Goal: Information Seeking & Learning: Understand process/instructions

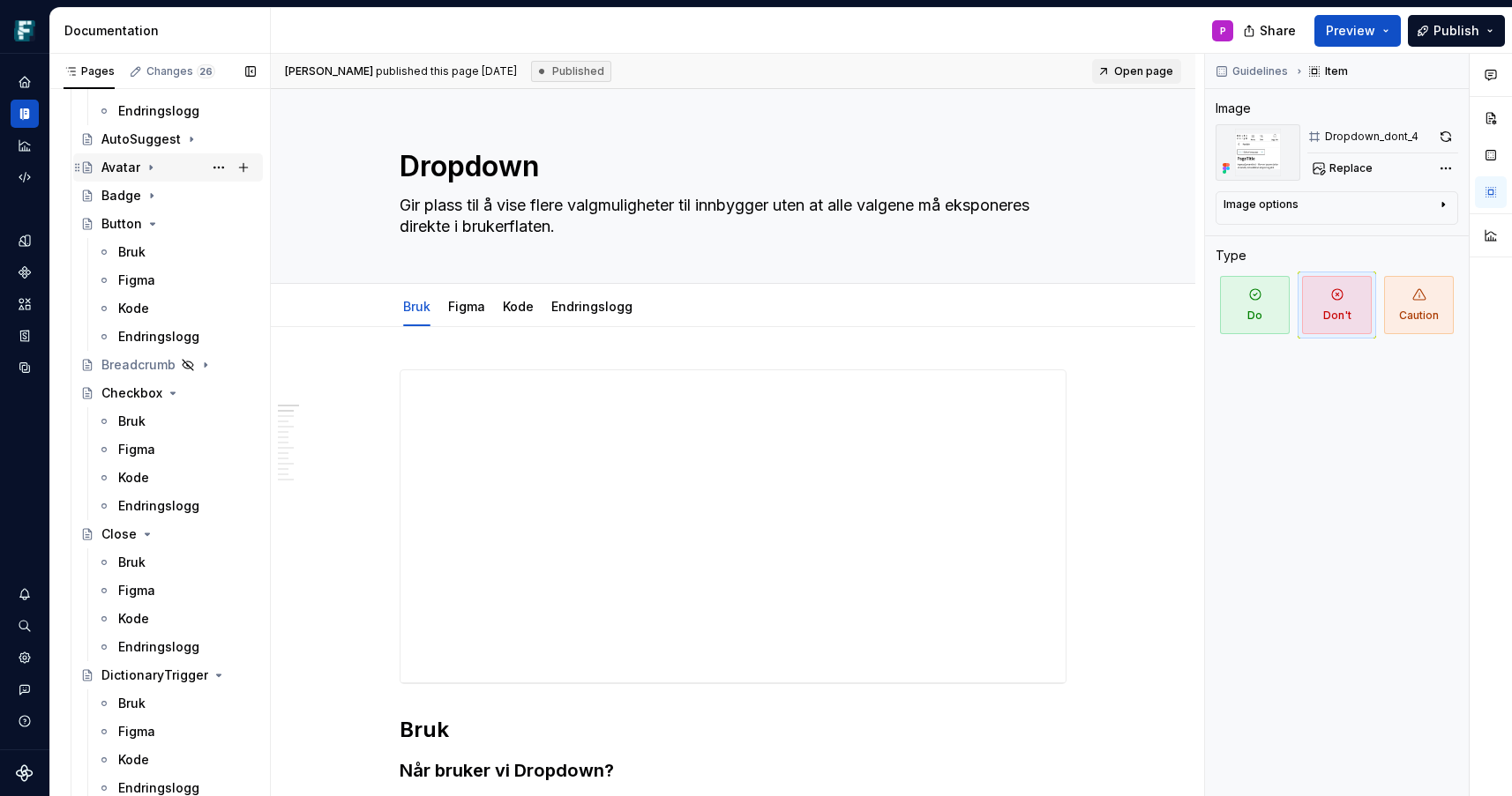
scroll to position [1305, 0]
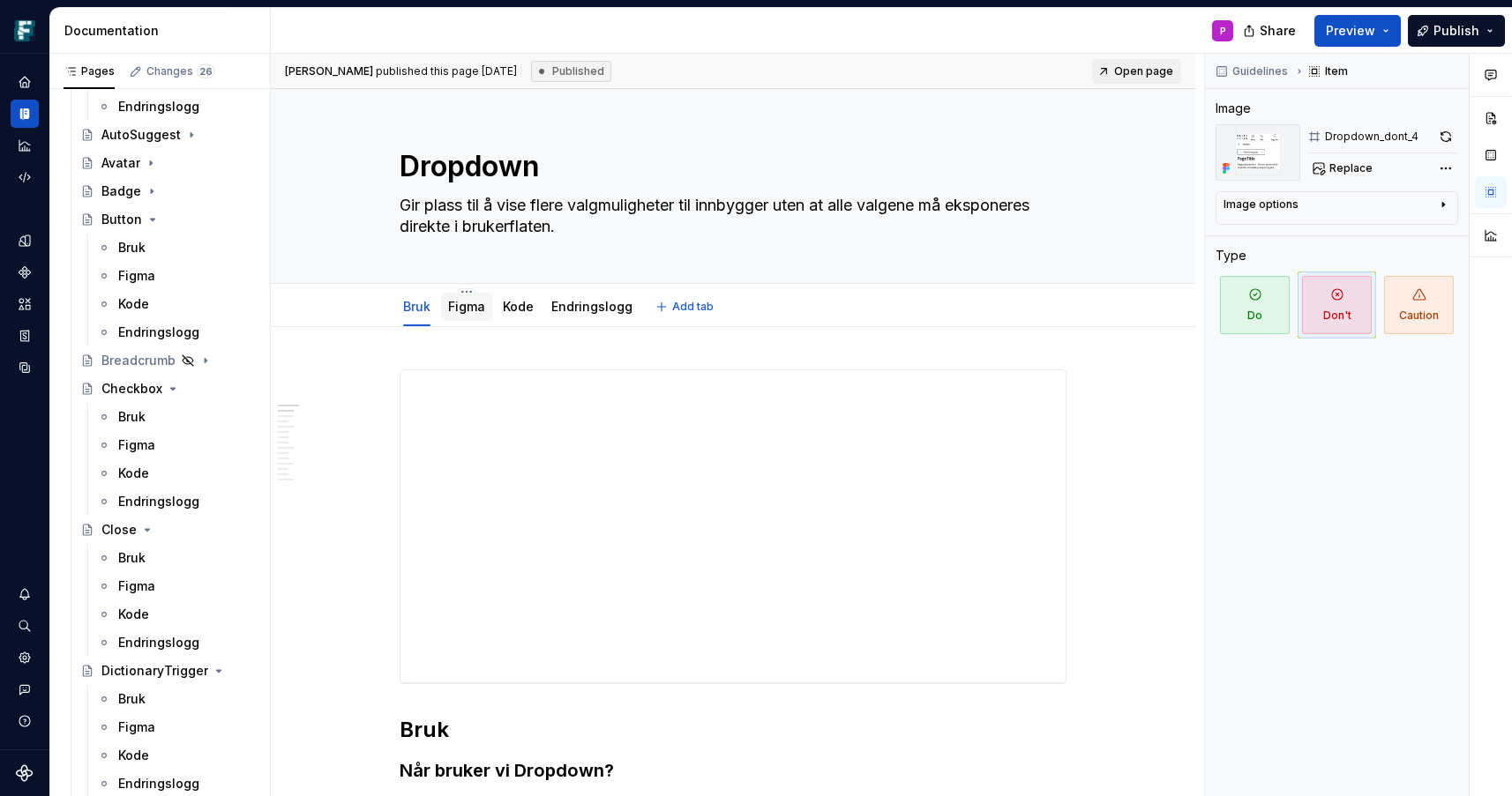
click at [467, 305] on link "Figma" at bounding box center [466, 306] width 37 height 15
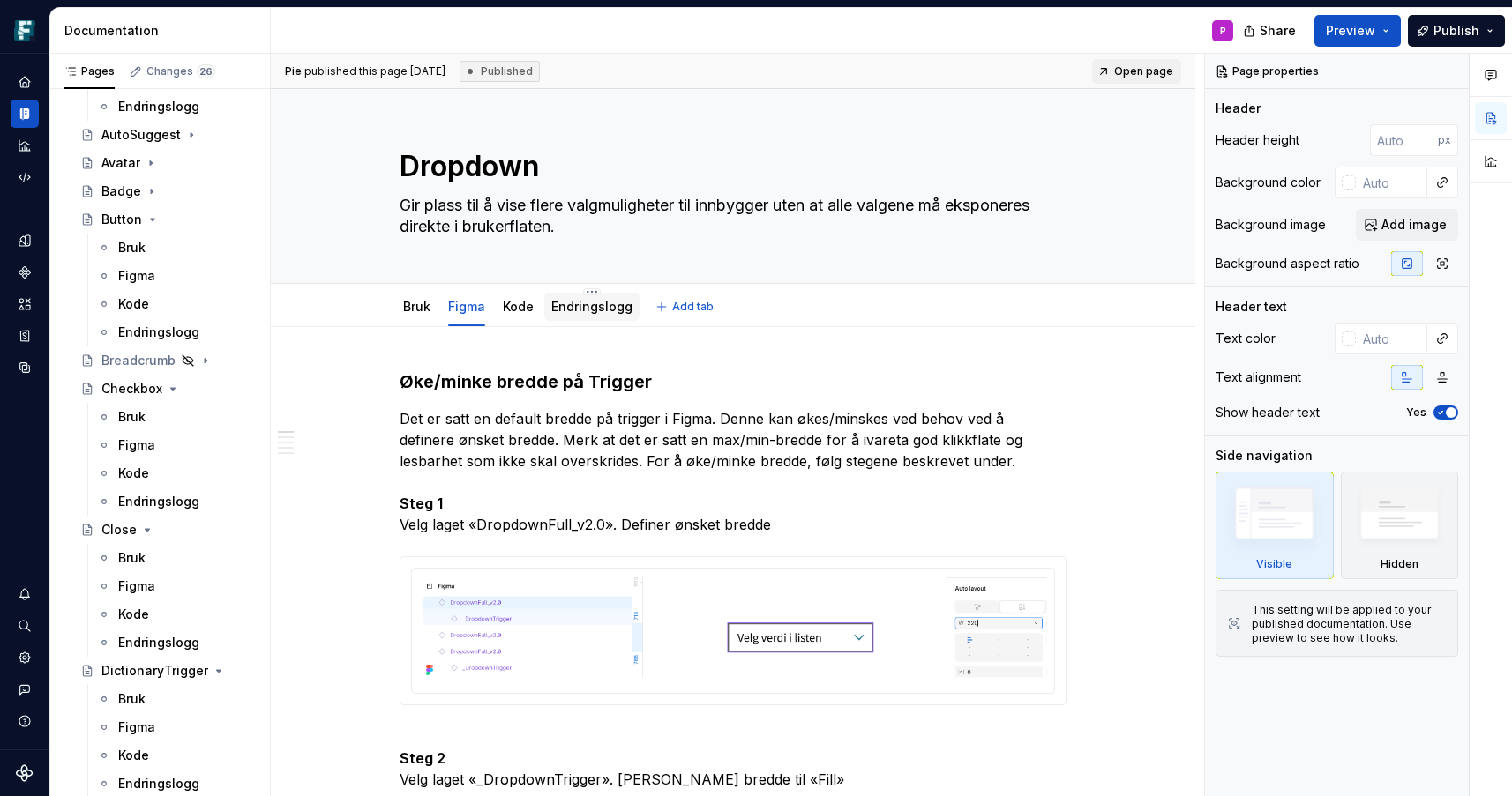
click at [582, 307] on link "Endringslogg" at bounding box center [592, 306] width 81 height 15
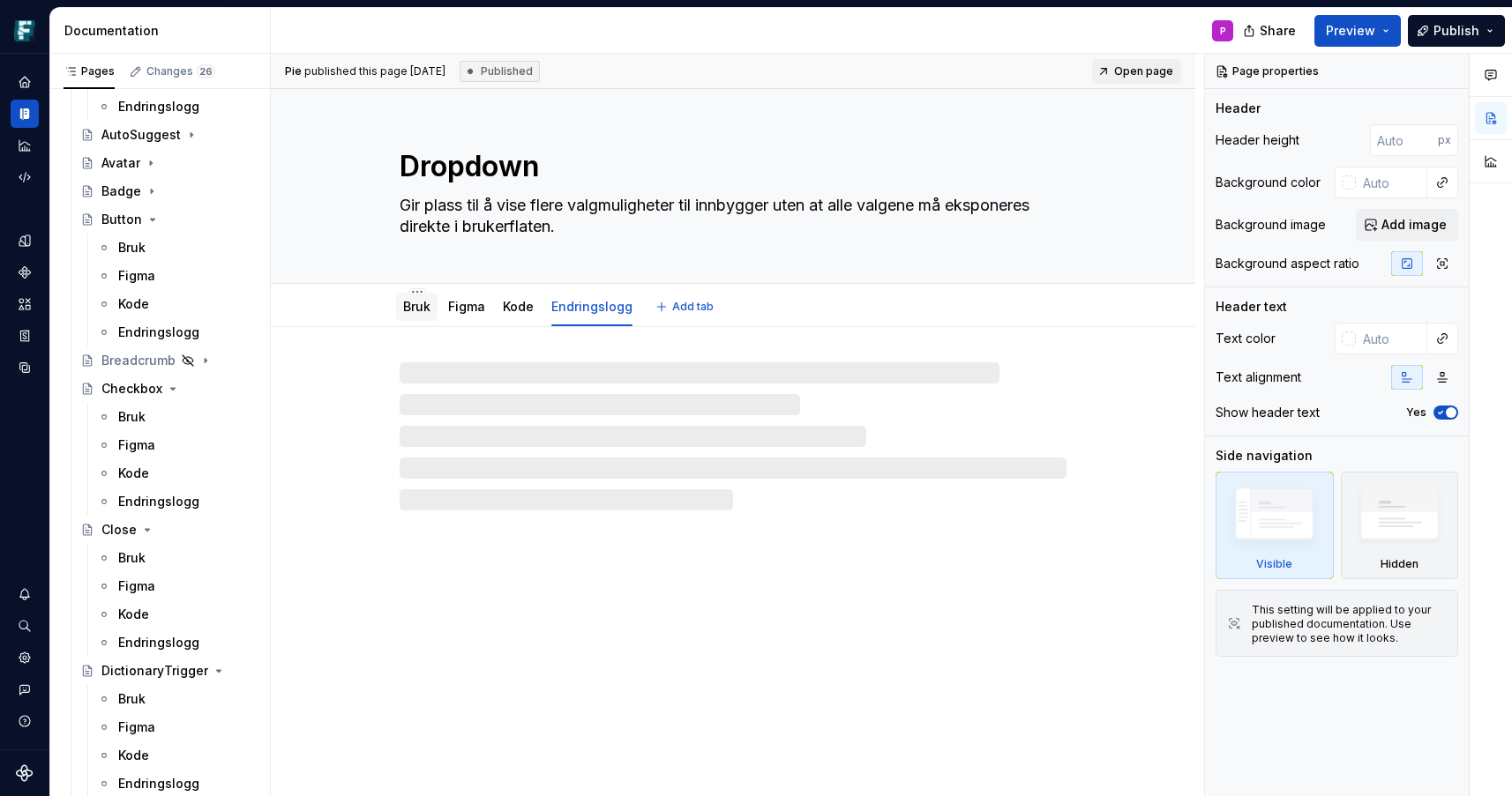
click at [418, 303] on link "Bruk" at bounding box center [417, 306] width 27 height 15
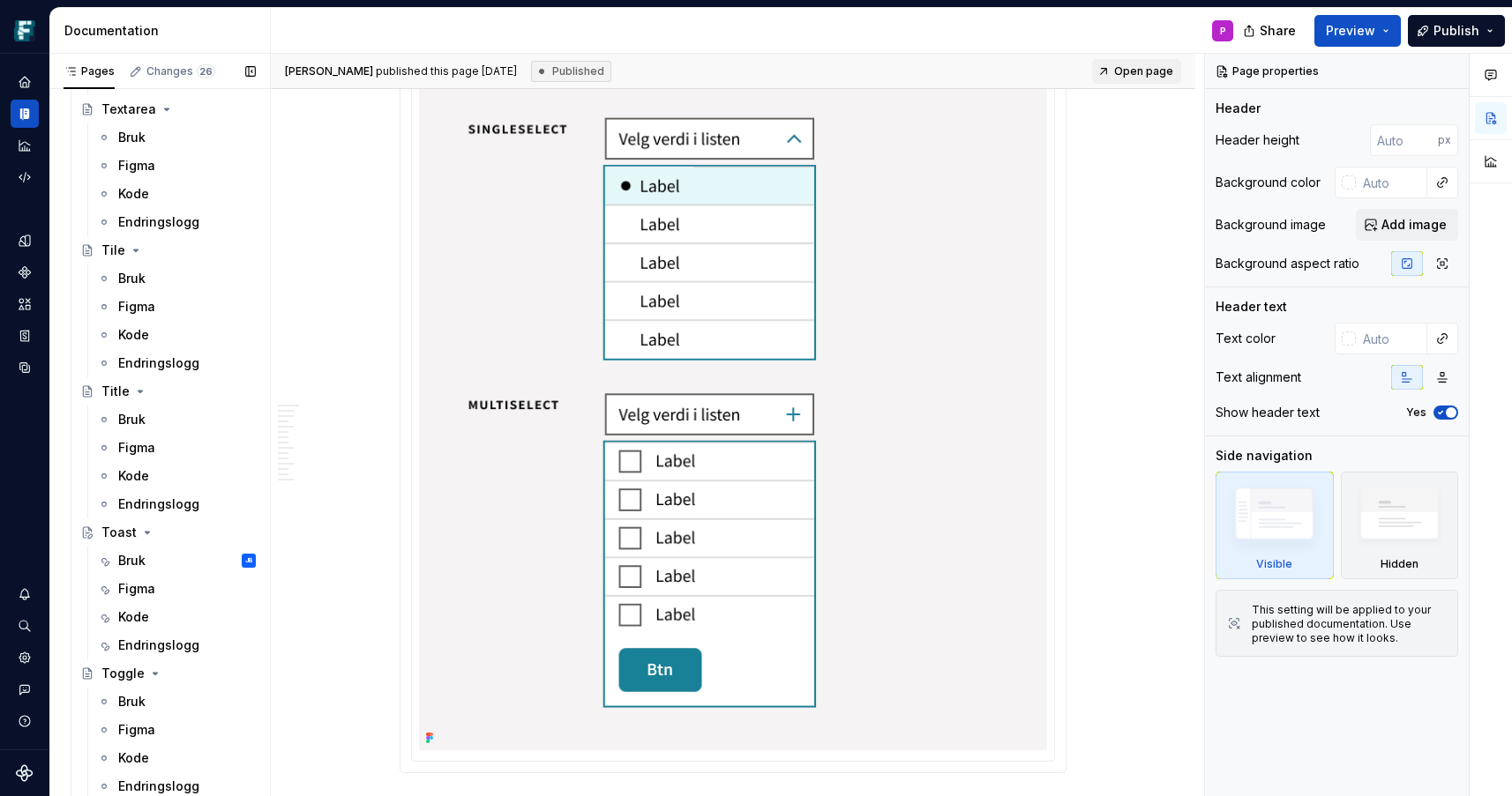
scroll to position [6647, 0]
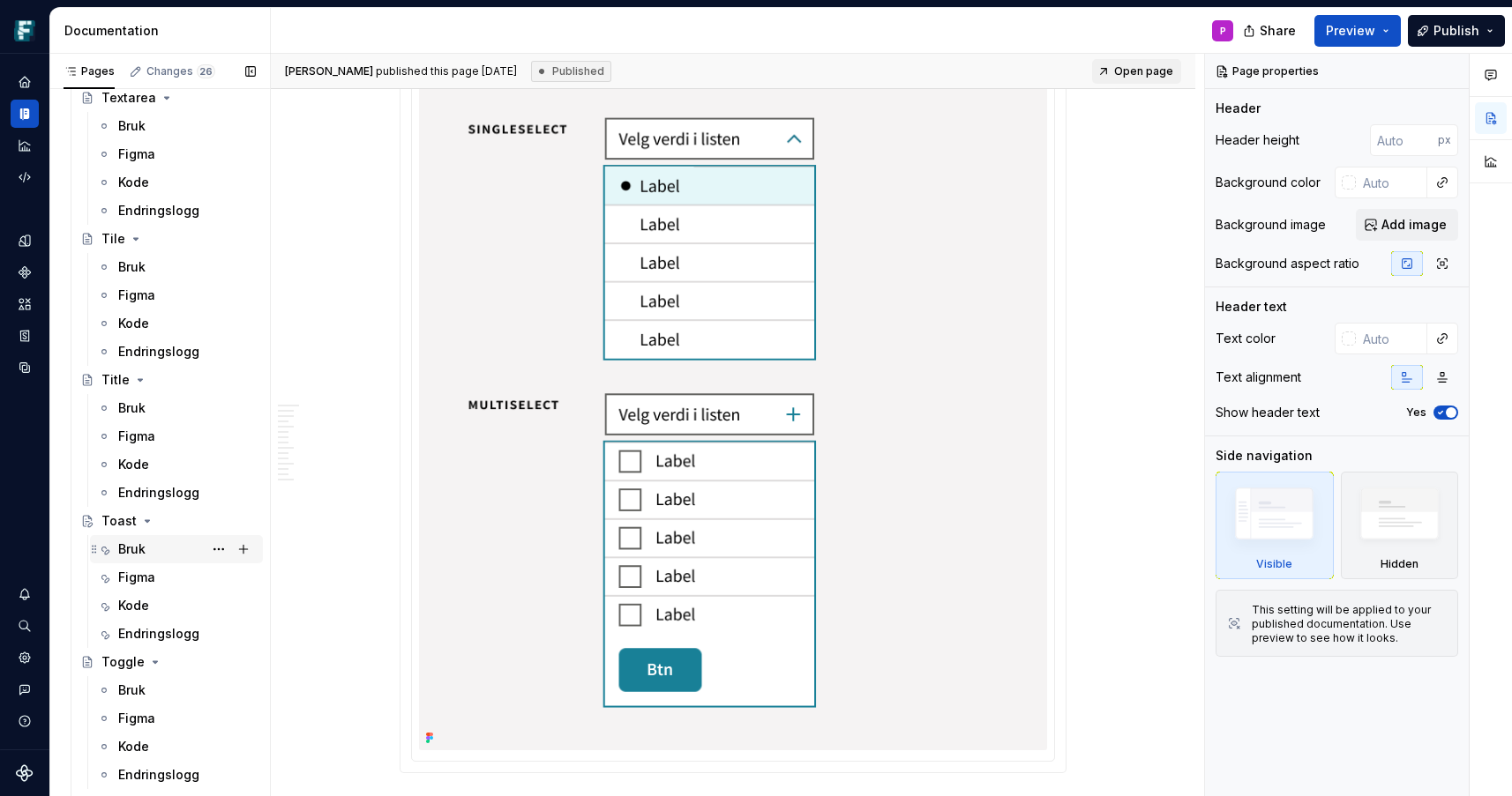
click at [136, 551] on div "Bruk" at bounding box center [132, 549] width 27 height 18
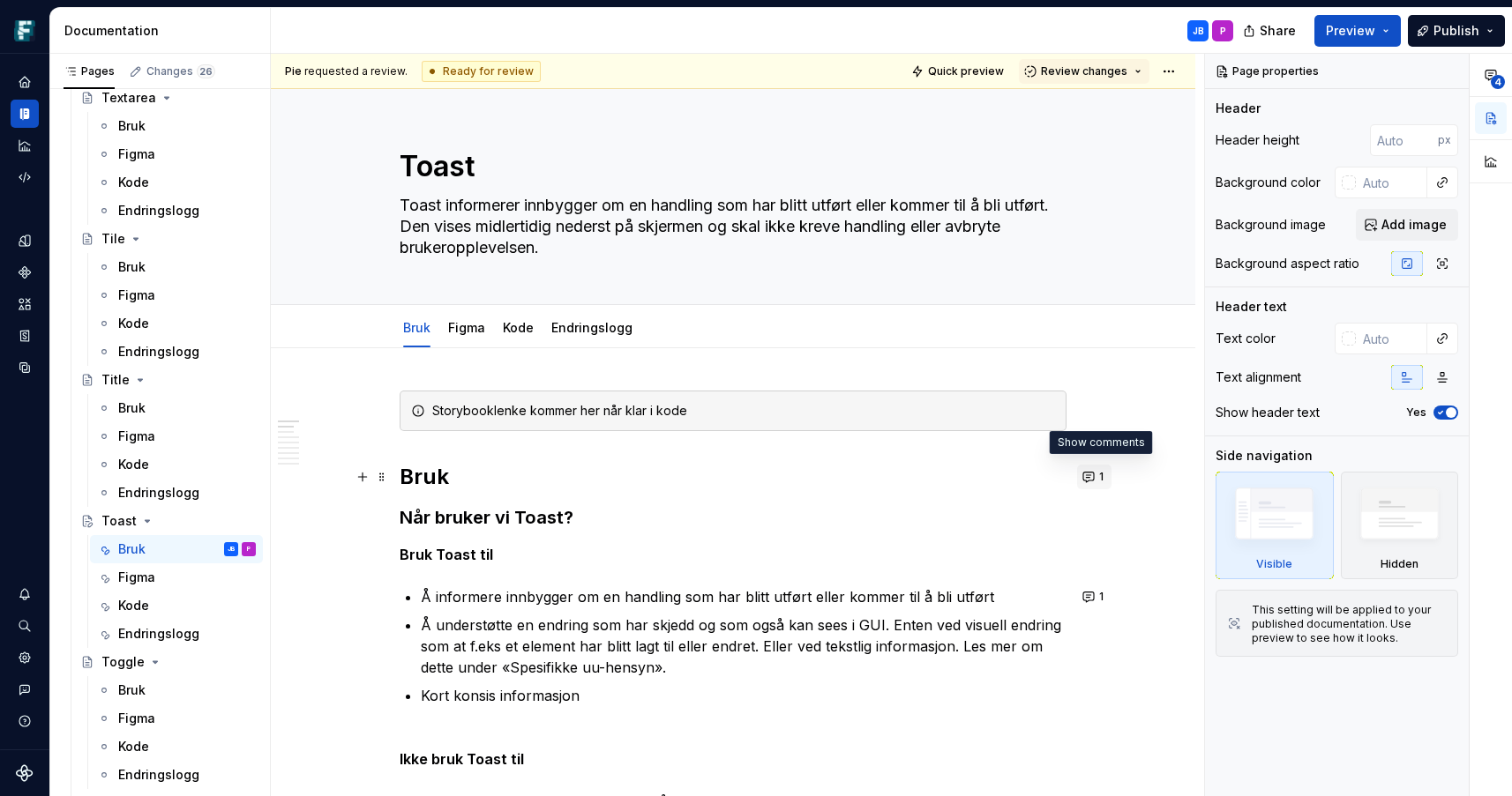
click at [1093, 472] on button "1" at bounding box center [1094, 476] width 34 height 24
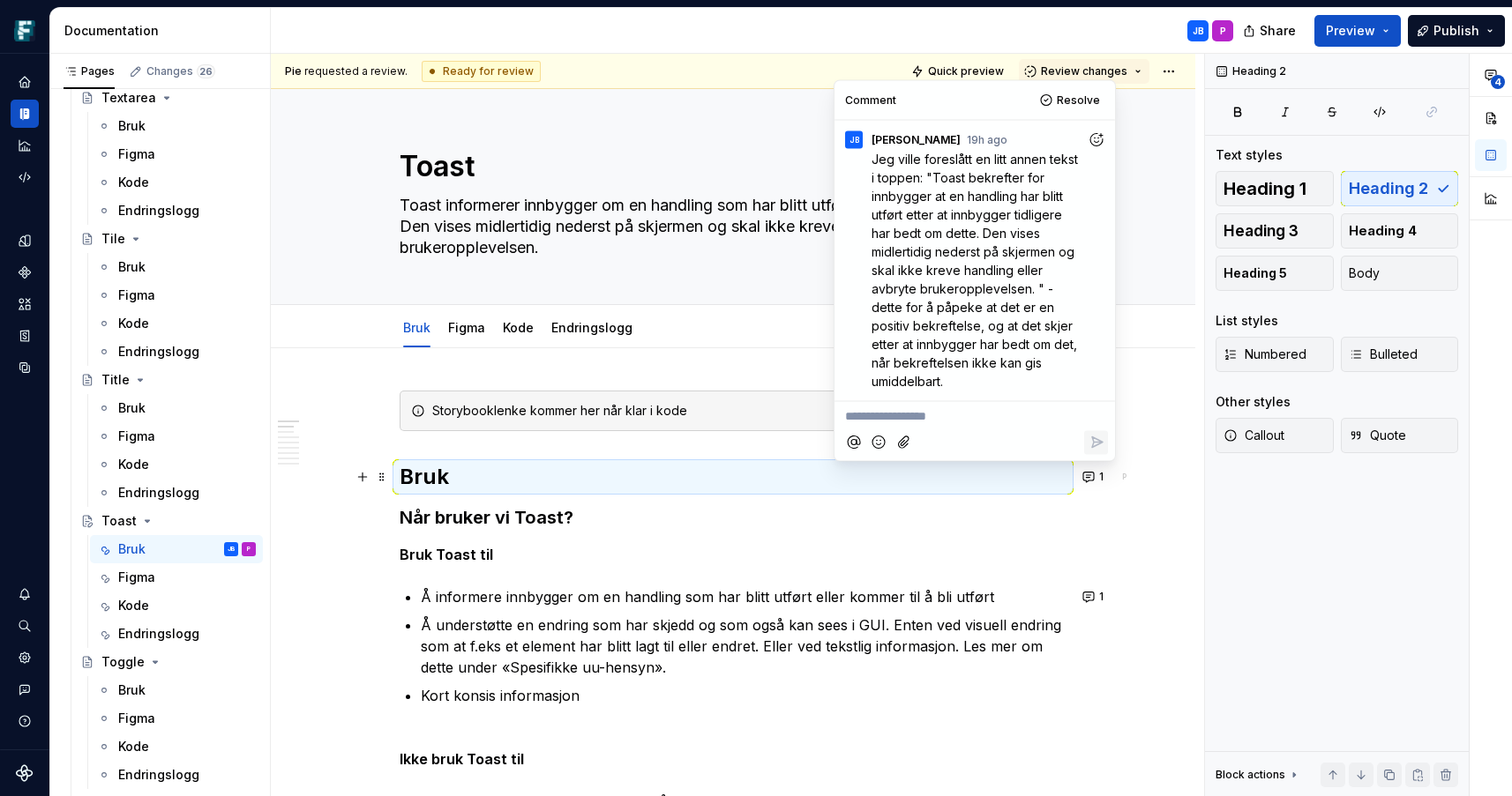
type textarea "*"
